Goal: Task Accomplishment & Management: Manage account settings

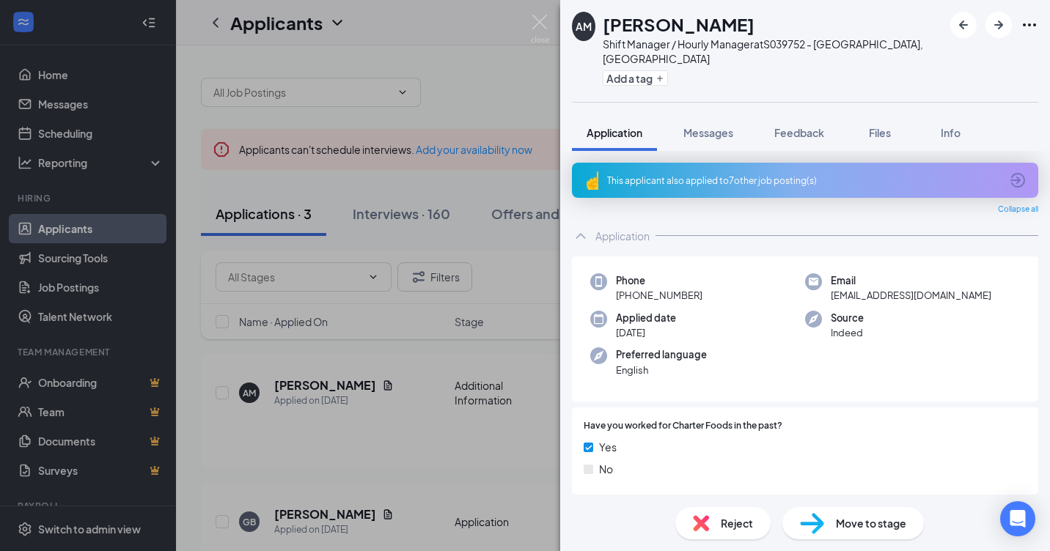
click at [397, 475] on div "AM [PERSON_NAME] Shift Manager / Hourly Manager at S039752 - [GEOGRAPHIC_DATA],…" at bounding box center [525, 275] width 1050 height 551
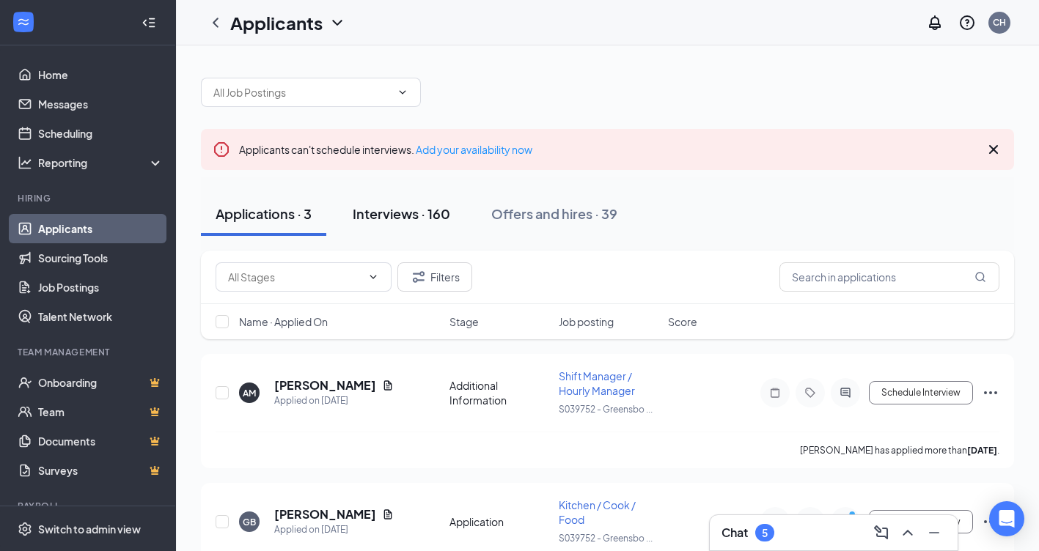
click at [399, 214] on div "Interviews · 160" at bounding box center [402, 214] width 98 height 18
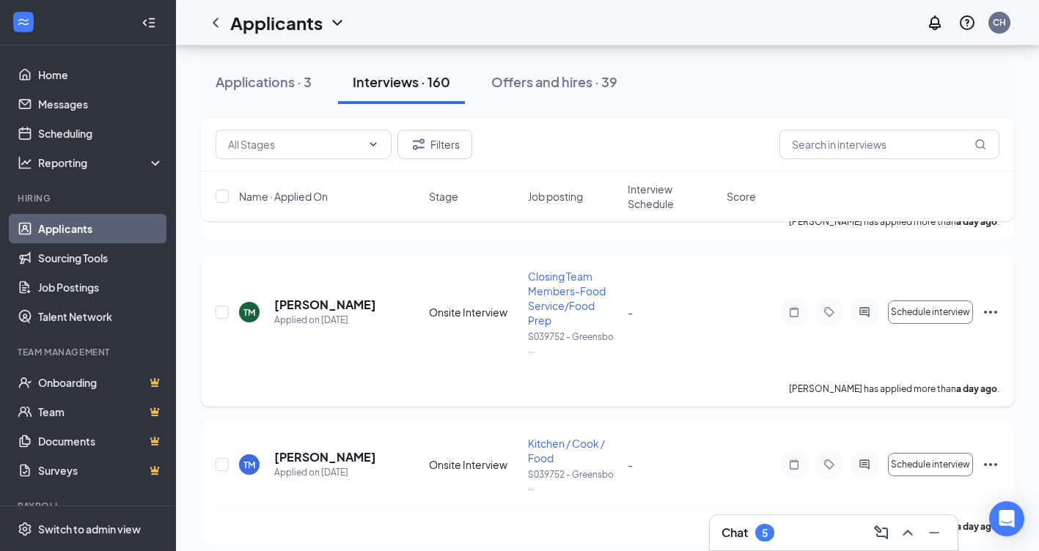
scroll to position [1979, 0]
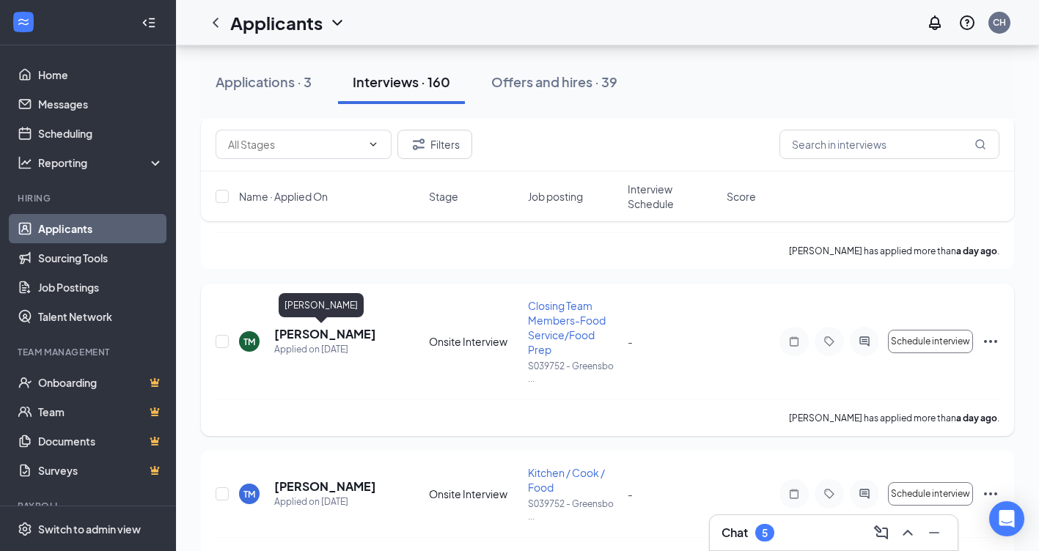
click at [324, 337] on h5 "[PERSON_NAME]" at bounding box center [325, 334] width 102 height 16
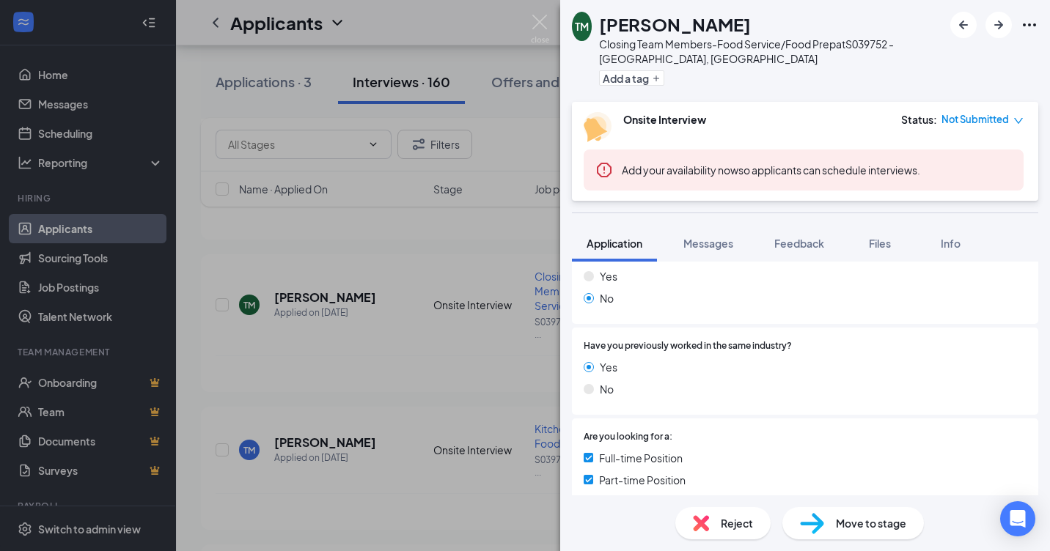
scroll to position [293, 0]
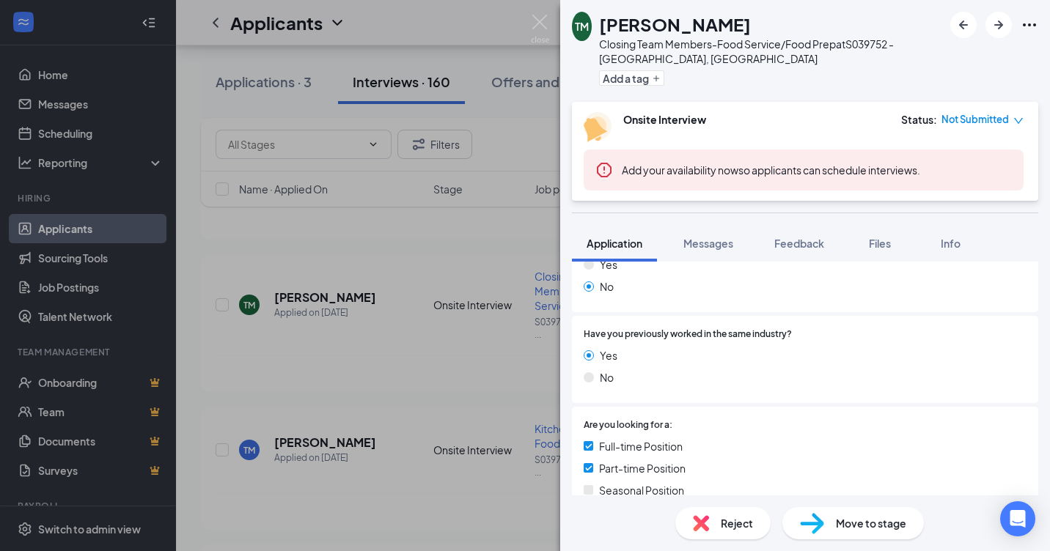
click at [863, 514] on div "Move to stage" at bounding box center [852, 523] width 141 height 32
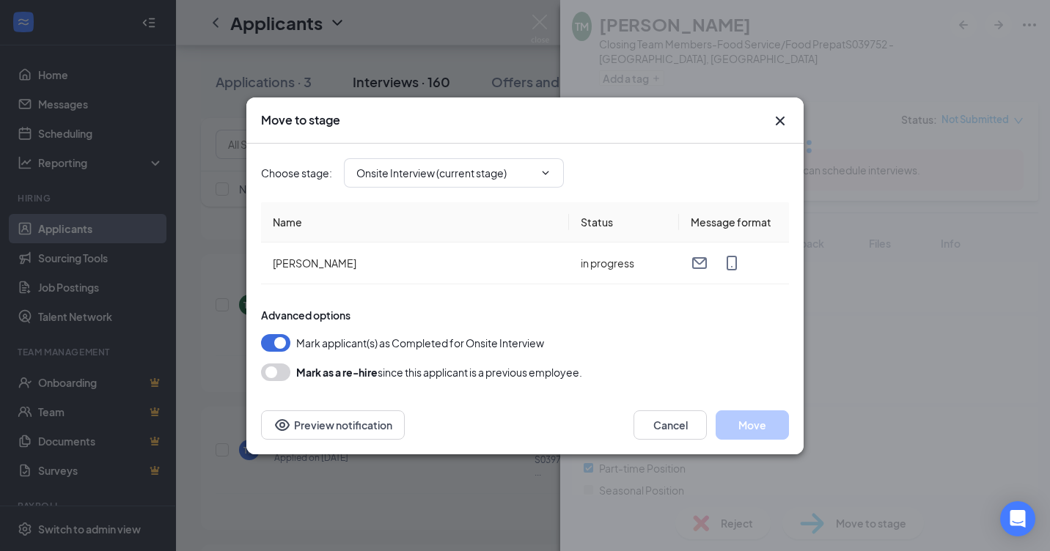
type input "Hiring Complete (final stage)"
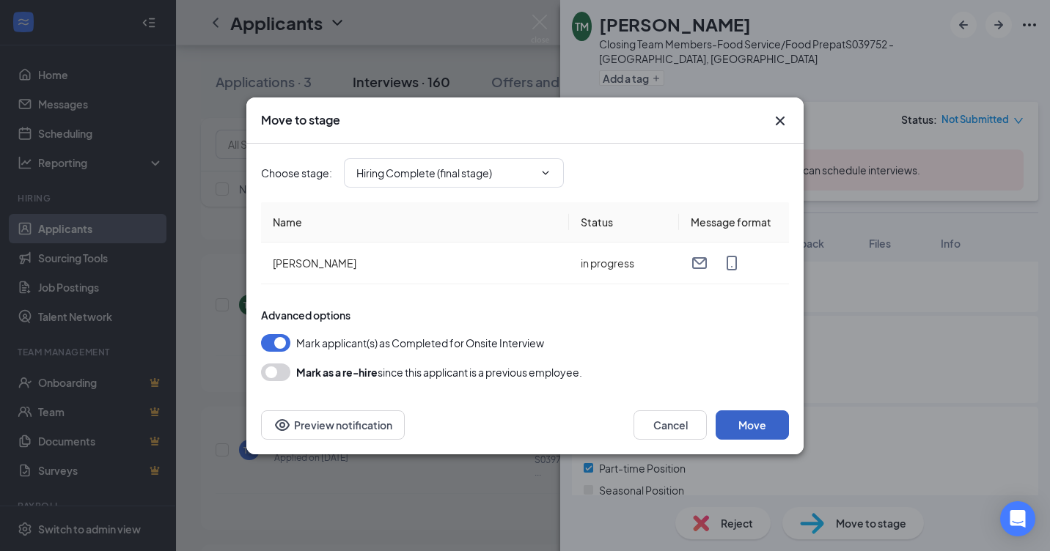
click at [762, 423] on button "Move" at bounding box center [752, 425] width 73 height 29
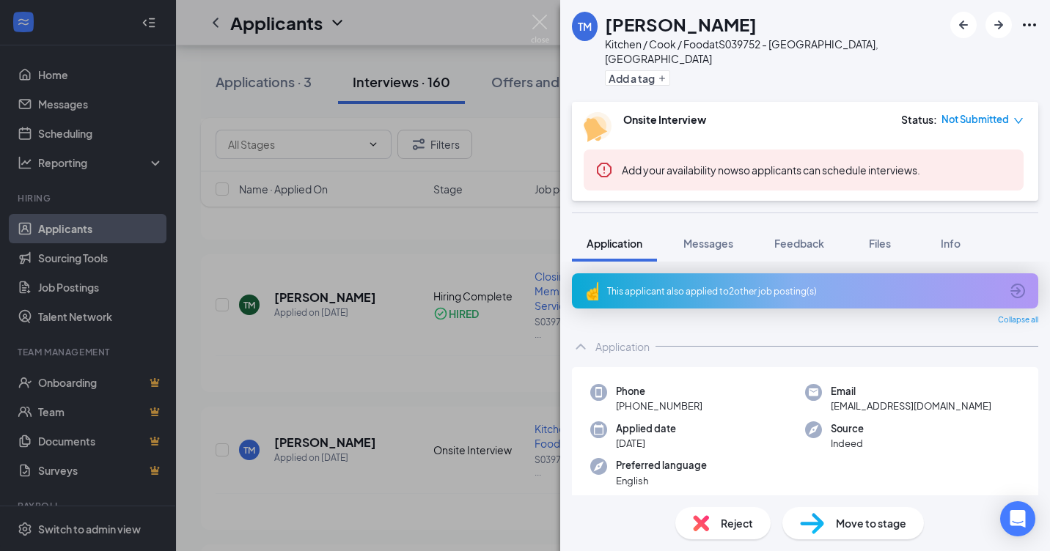
click at [864, 514] on div "Move to stage" at bounding box center [852, 523] width 141 height 32
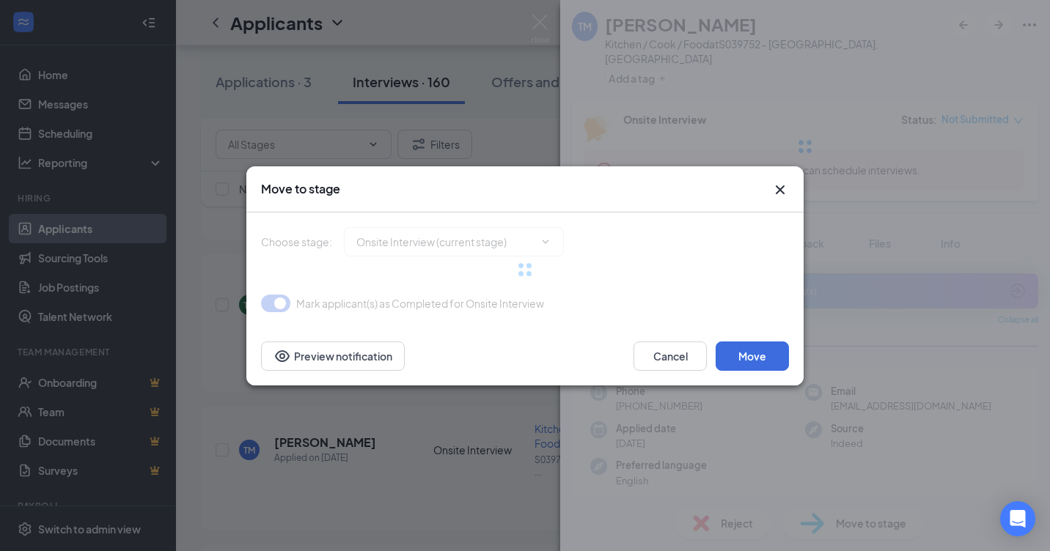
type input "Hiring Complete (final stage)"
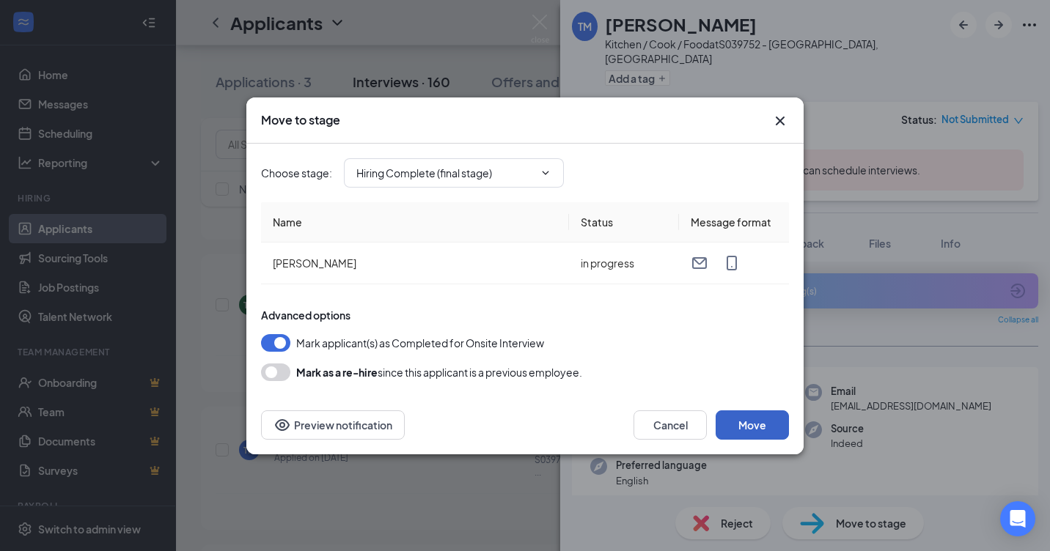
click at [751, 418] on button "Move" at bounding box center [752, 425] width 73 height 29
